Goal: Information Seeking & Learning: Learn about a topic

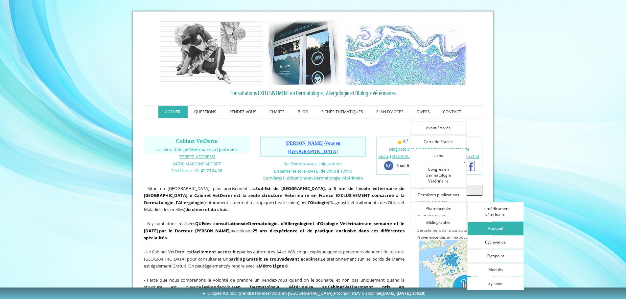
click at [496, 229] on link "Apoquel" at bounding box center [495, 228] width 57 height 13
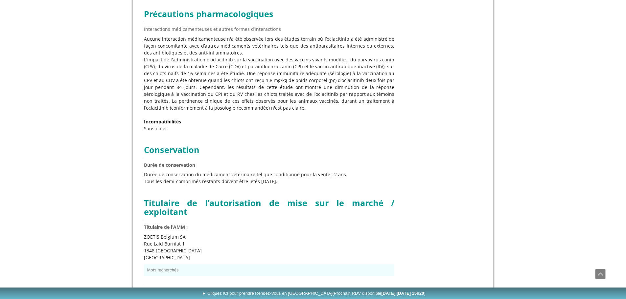
scroll to position [1323, 0]
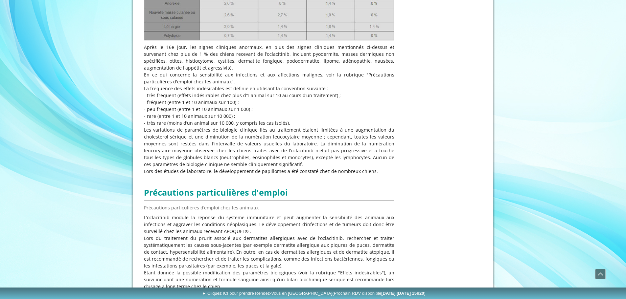
drag, startPoint x: 254, startPoint y: 100, endPoint x: 254, endPoint y: 104, distance: 4.3
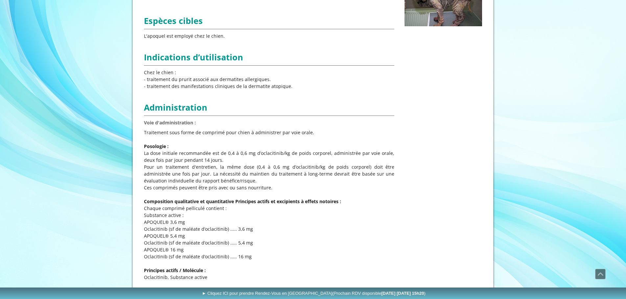
scroll to position [0, 0]
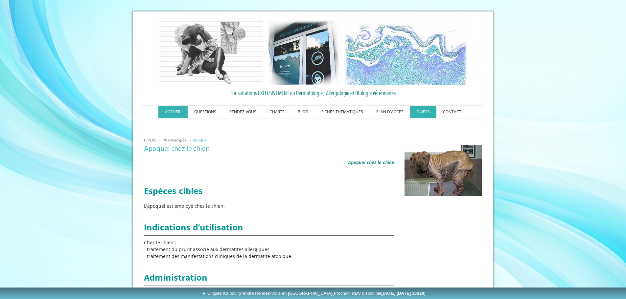
click at [170, 113] on link "ACCUEIL" at bounding box center [172, 112] width 29 height 12
